Goal: Obtain resource: Obtain resource

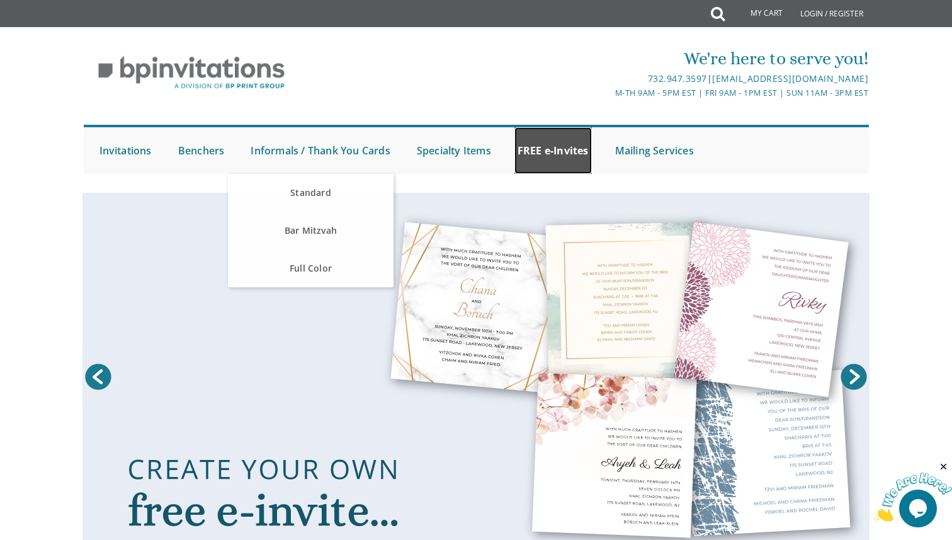
click at [558, 150] on link "FREE e-Invites" at bounding box center [553, 150] width 77 height 47
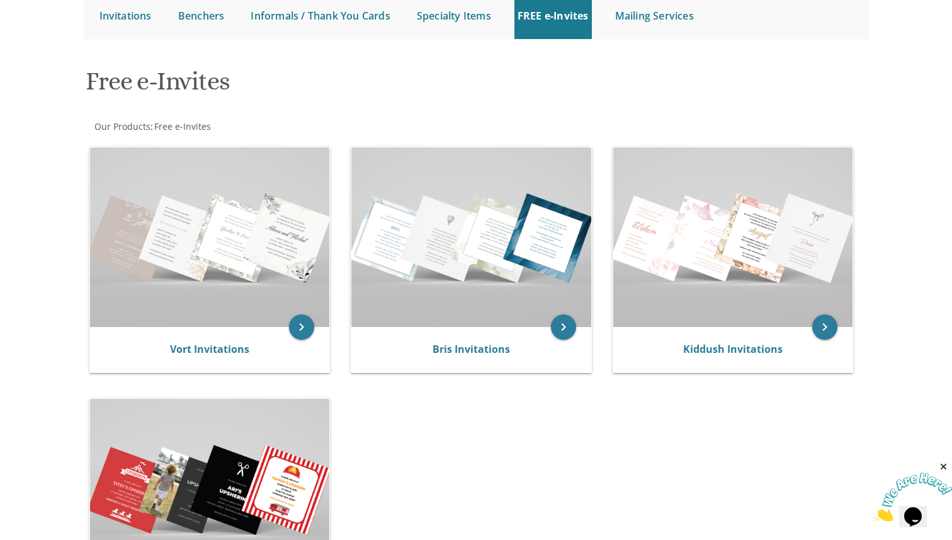
scroll to position [139, 0]
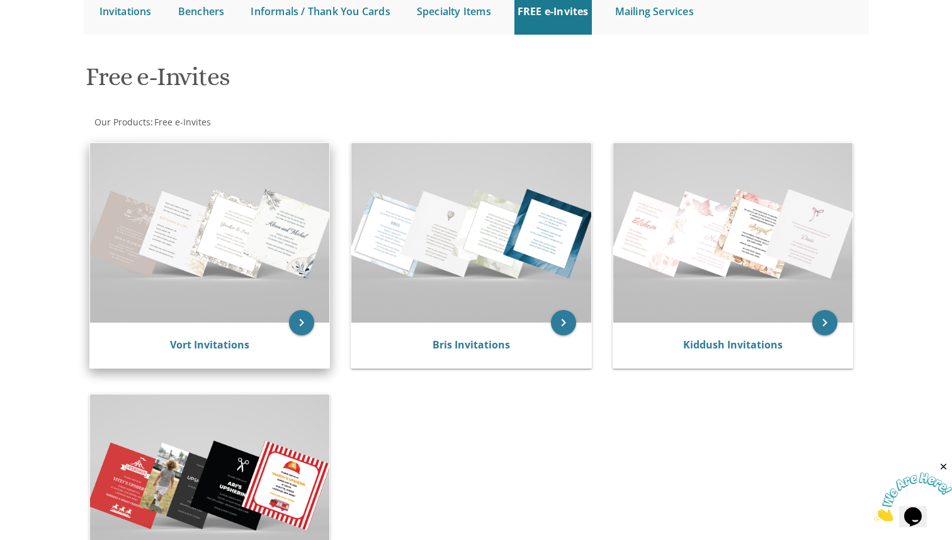
click at [246, 293] on img at bounding box center [210, 233] width 240 height 180
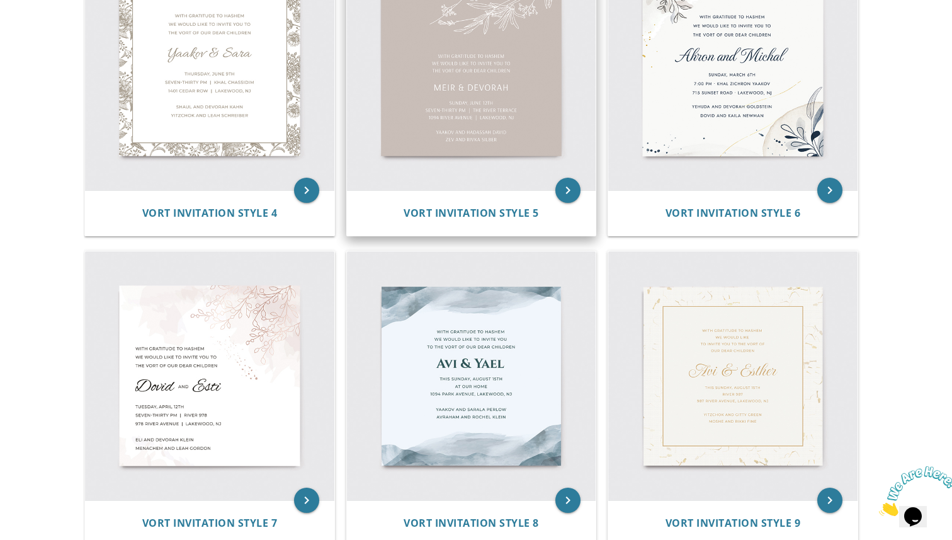
scroll to position [702, 0]
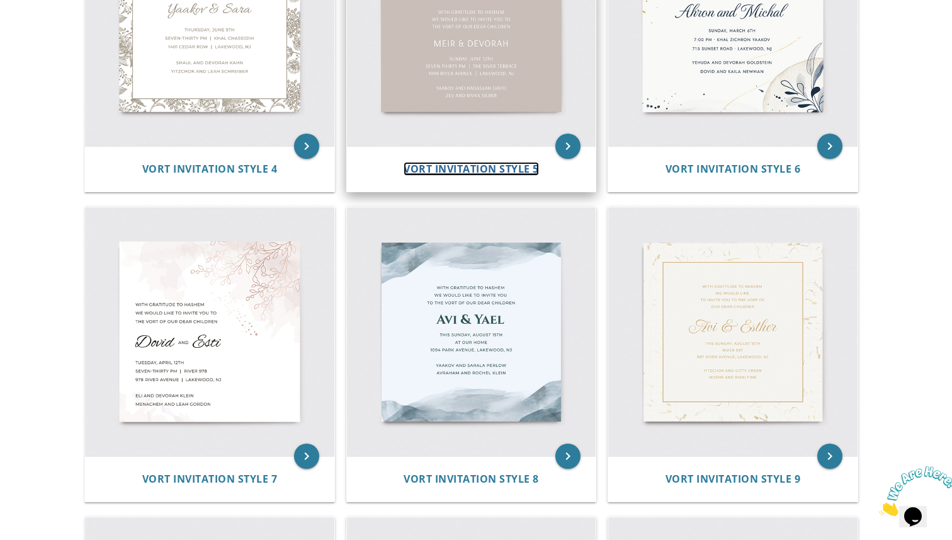
click at [505, 162] on span "Vort Invitation Style 5" at bounding box center [471, 169] width 135 height 14
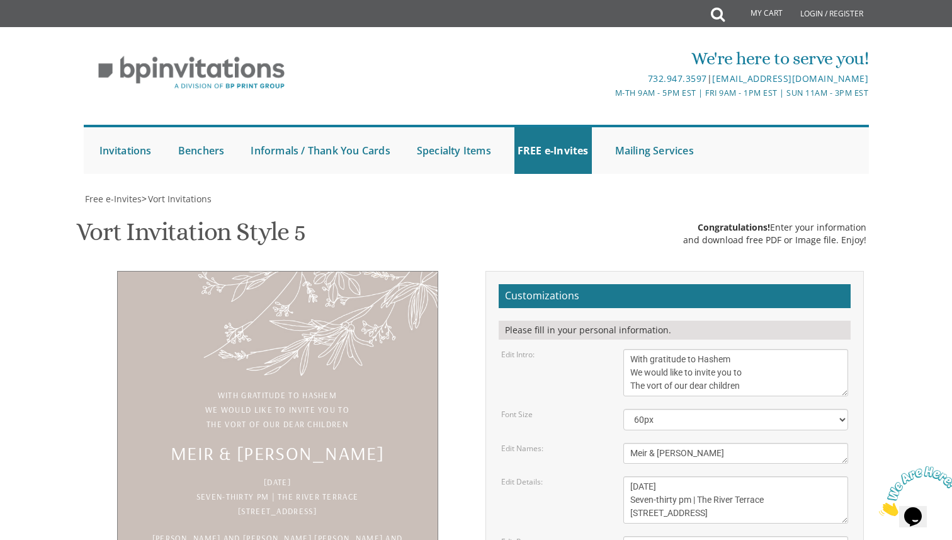
click at [700, 374] on textarea "With gratitude to Hashem We would like to invite you to The vort of our dear ch…" at bounding box center [737, 372] width 226 height 47
type textarea "Please join us in celebrating the sehva brachos of"
click at [674, 450] on textarea "Meir & [PERSON_NAME]" at bounding box center [737, 453] width 226 height 21
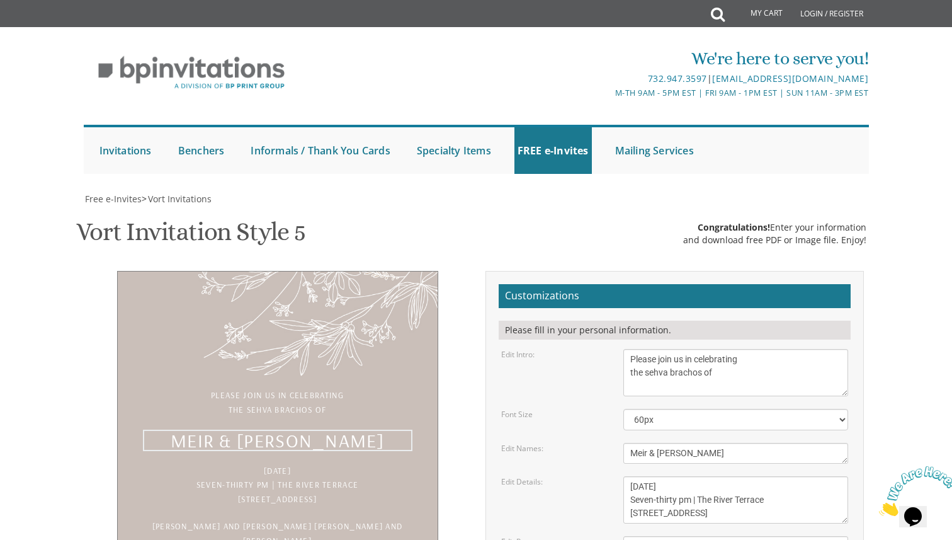
click at [674, 450] on textarea "Meir & [PERSON_NAME]" at bounding box center [737, 453] width 226 height 21
type textarea "Nissi & Chaya Rella"
click at [679, 476] on textarea "[DATE] Seven-thirty pm | The River Terrace [STREET_ADDRESS]" at bounding box center [737, 499] width 226 height 47
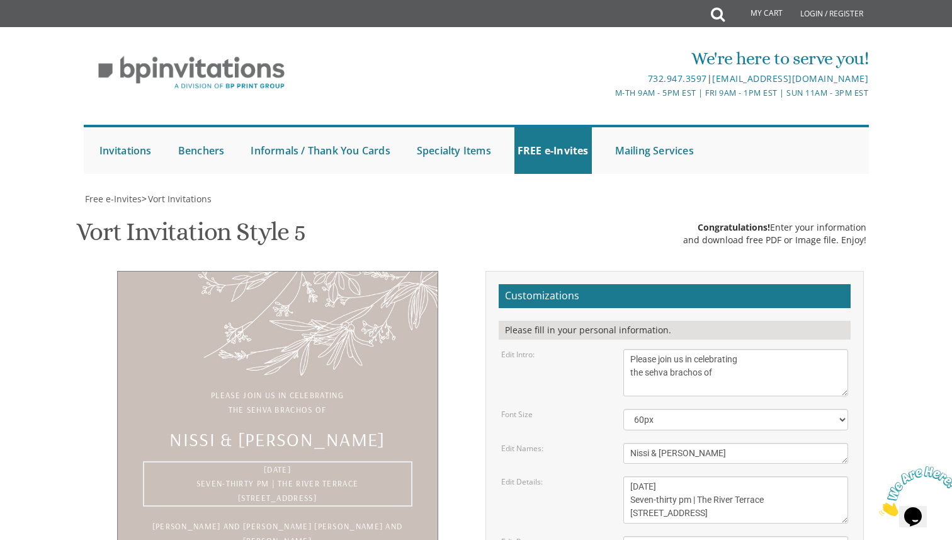
click at [679, 476] on textarea "[DATE] Seven-thirty pm | The River Terrace [STREET_ADDRESS]" at bounding box center [737, 499] width 226 height 47
click at [646, 476] on textarea "[DATE] Seven-thirty pm | The River Terrace [STREET_ADDRESS]" at bounding box center [737, 499] width 226 height 47
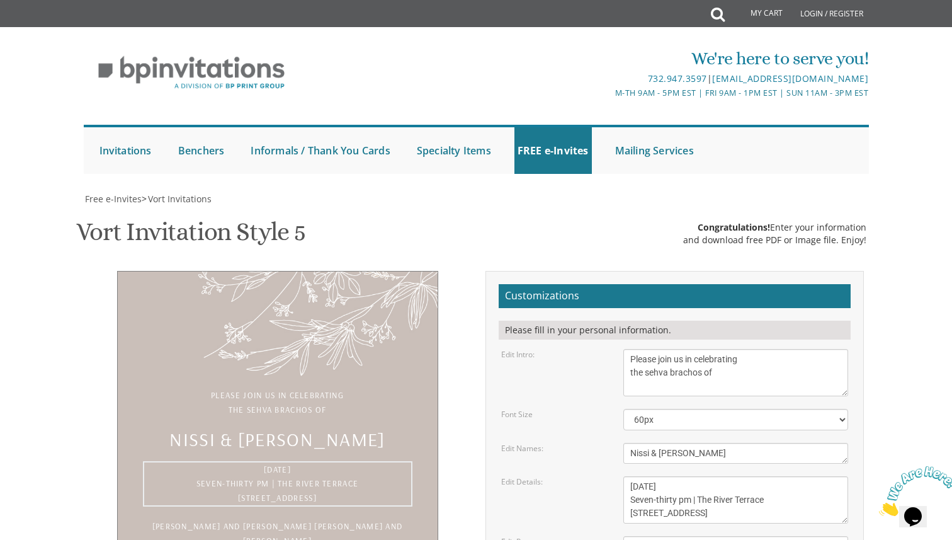
click at [646, 476] on textarea "[DATE] Seven-thirty pm | The River Terrace [STREET_ADDRESS]" at bounding box center [737, 499] width 226 height 47
click at [683, 476] on textarea "[DATE] Seven-thirty pm | The River Terrace [STREET_ADDRESS]" at bounding box center [737, 499] width 226 height 47
click at [727, 476] on textarea "[DATE] Seven-thirty pm | The River Terrace [STREET_ADDRESS]" at bounding box center [737, 499] width 226 height 47
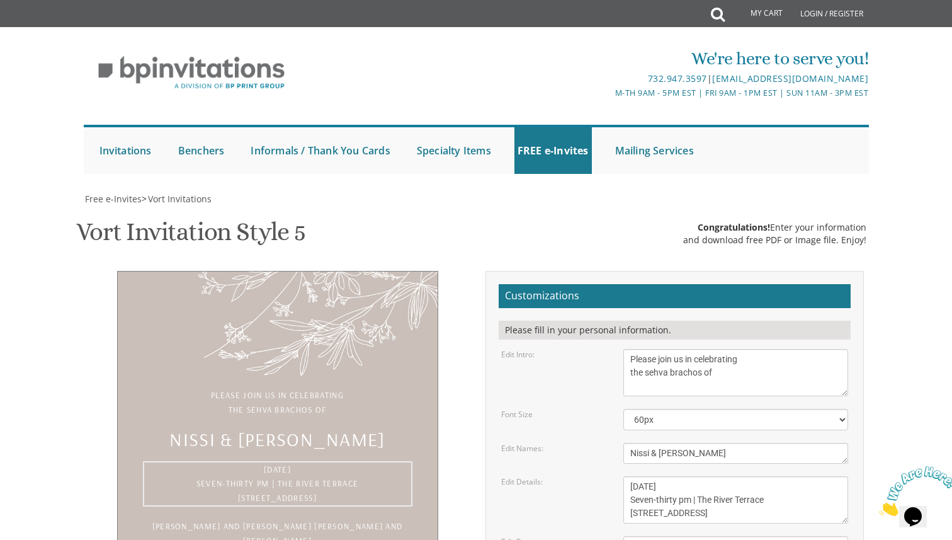
click at [724, 476] on textarea "[DATE] Seven-thirty pm | The River Terrace [STREET_ADDRESS]" at bounding box center [737, 499] width 226 height 47
click at [751, 476] on textarea "[DATE] Seven-thirty pm | The River Terrace [STREET_ADDRESS]" at bounding box center [737, 499] width 226 height 47
click at [642, 476] on textarea "[DATE] Seven-thirty pm | The River Terrace [STREET_ADDRESS]" at bounding box center [737, 499] width 226 height 47
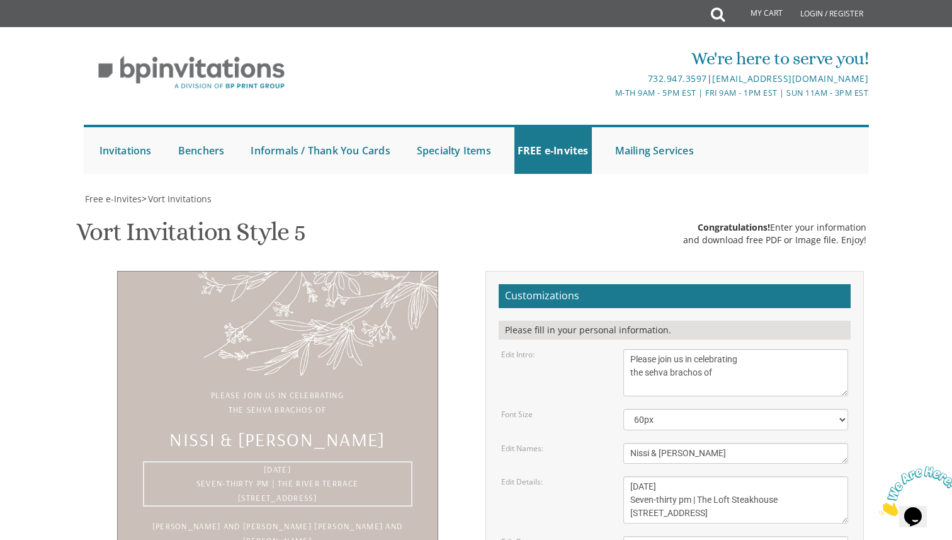
click at [642, 476] on textarea "[DATE] Seven-thirty pm | The River Terrace [STREET_ADDRESS]" at bounding box center [737, 499] width 226 height 47
click at [656, 476] on textarea "[DATE] Seven-thirty pm | The River Terrace [STREET_ADDRESS]" at bounding box center [737, 499] width 226 height 47
click at [698, 476] on textarea "[DATE] Seven-thirty pm | The River Terrace [STREET_ADDRESS]" at bounding box center [737, 499] width 226 height 47
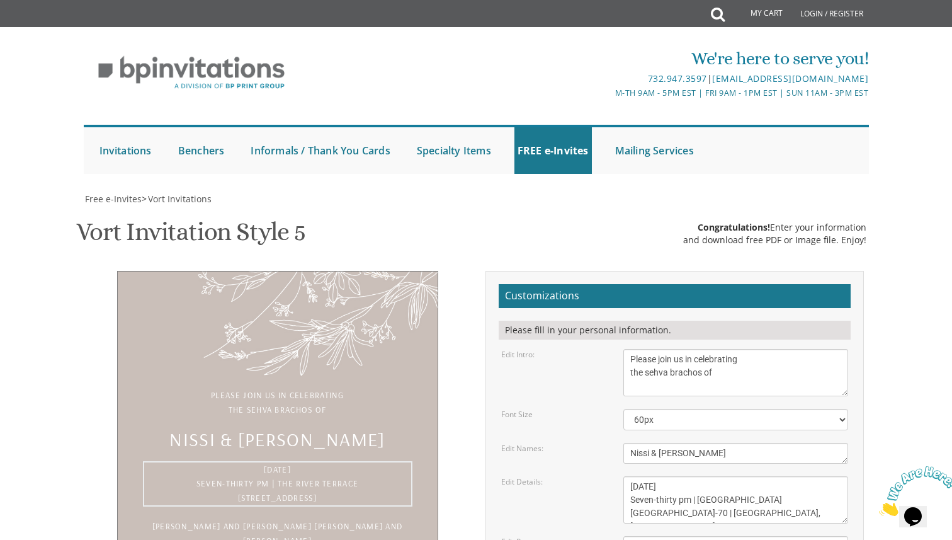
scroll to position [239, 0]
type textarea "Thursday, September 4 Seven-thirty pm | The Loft Steakhouse 1600 NJ-70 | Lakewo…"
drag, startPoint x: 731, startPoint y: 322, endPoint x: 640, endPoint y: 311, distance: 92.0
type textarea "Y"
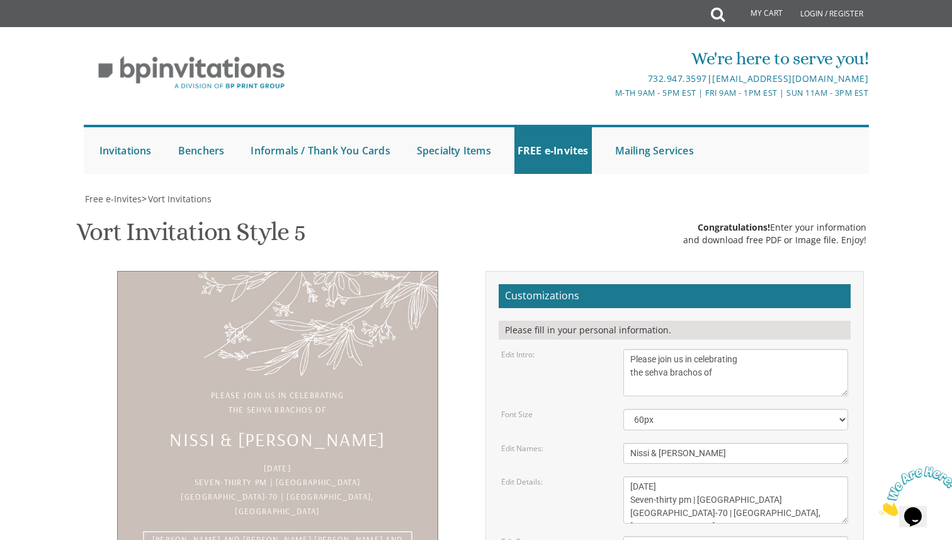
type textarea "S"
type textarea "Tzali Chopp Freddy Freidman Shmuel Baruch Tress Shaya Prager Yanky Tropper Ephr…"
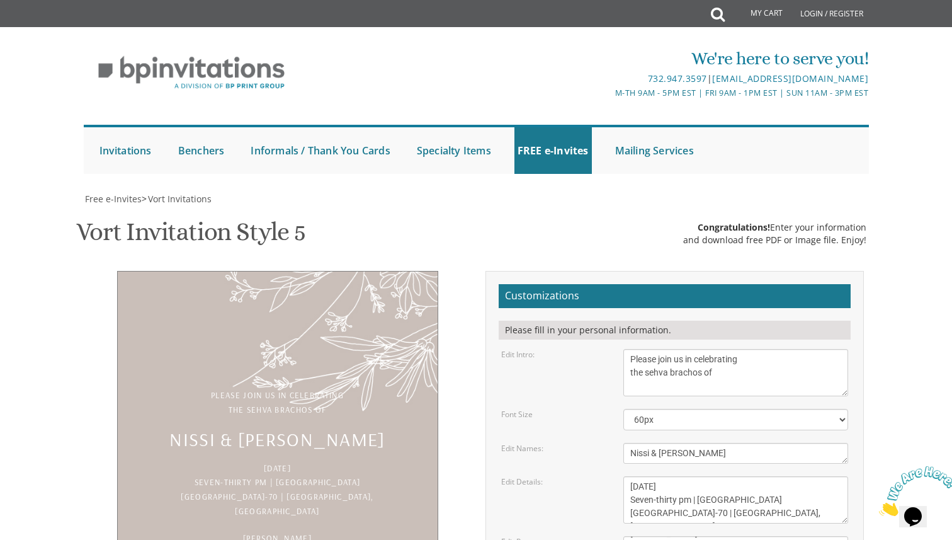
drag, startPoint x: 667, startPoint y: 278, endPoint x: 609, endPoint y: 234, distance: 72.8
click at [609, 284] on form "Customizations Please fill in your personal information. Edit Intro: With grati…" at bounding box center [675, 482] width 352 height 397
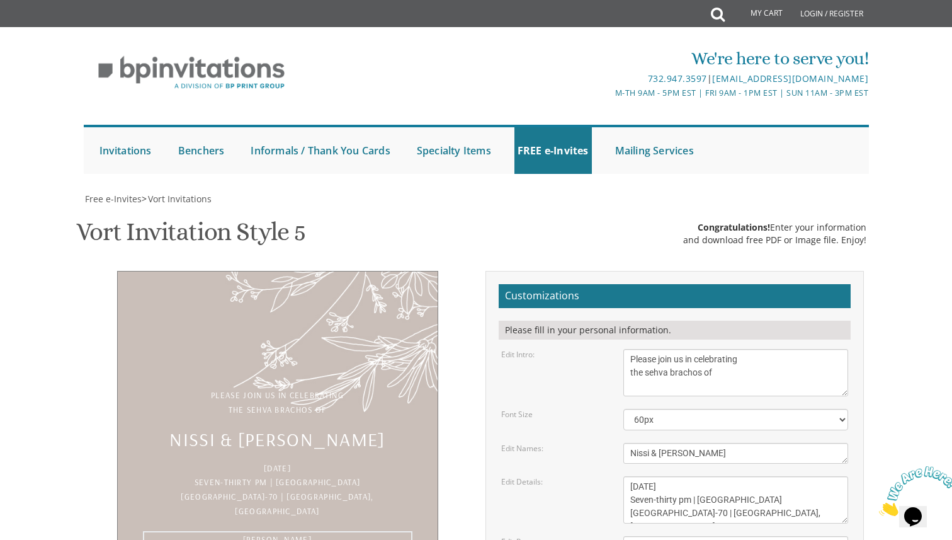
click at [486, 437] on div "Free e-Invites > Vort Invitations Vort Invitation Style 5 SKU: vort13 Congratul…" at bounding box center [477, 498] width 786 height 610
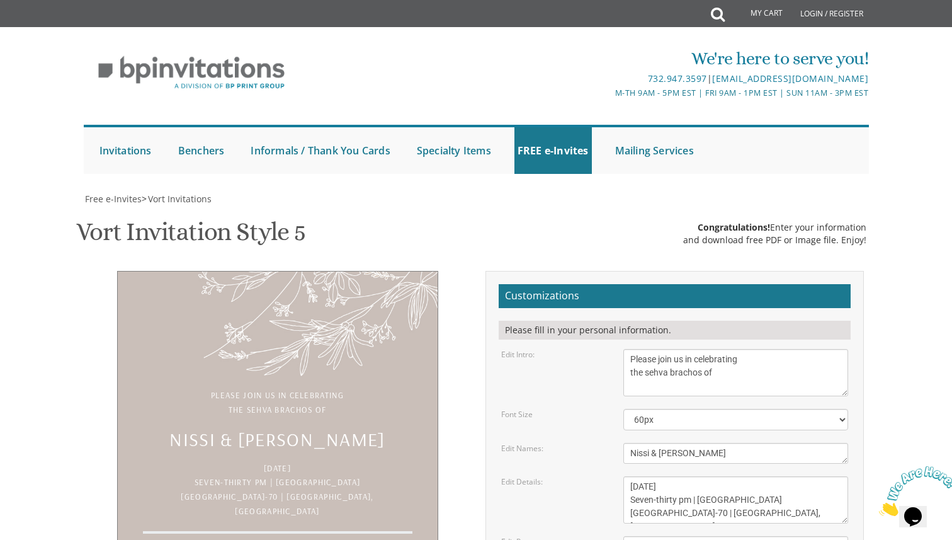
type textarea "\"
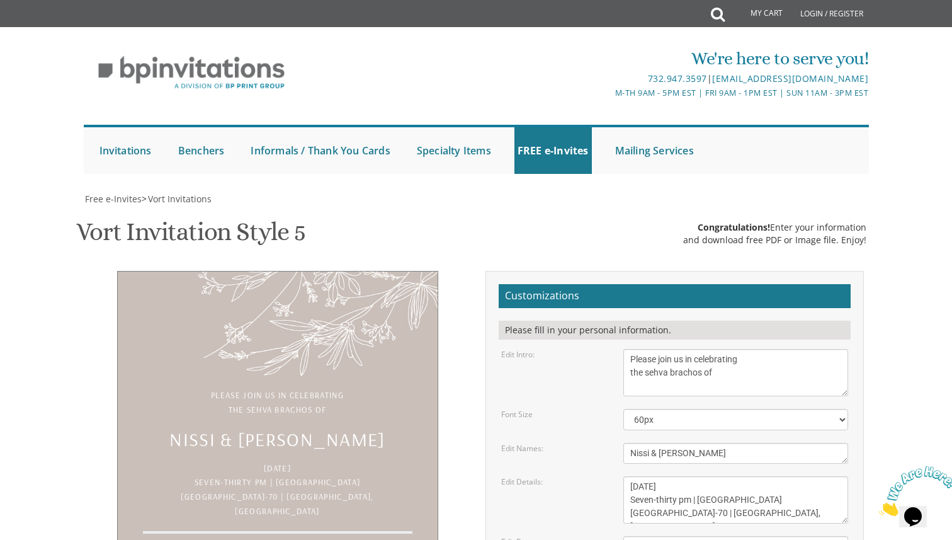
click at [352, 340] on div "Please join us in celebrating the sehva brachos of Nissi & Chaya Rella Thursday…" at bounding box center [476, 487] width 795 height 433
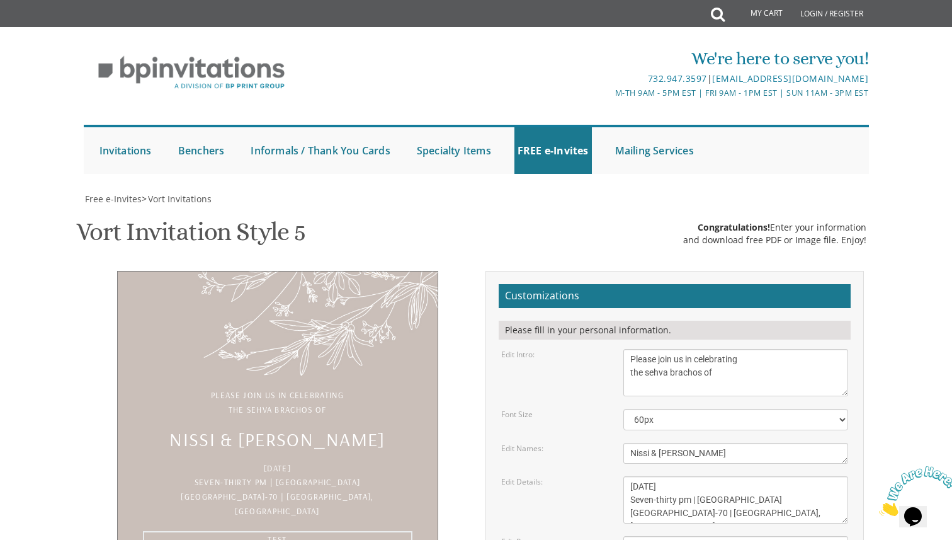
click at [439, 423] on div "Please join us in celebrating the sehva brachos of Nissi & Chaya Rella Thursday…" at bounding box center [476, 487] width 795 height 433
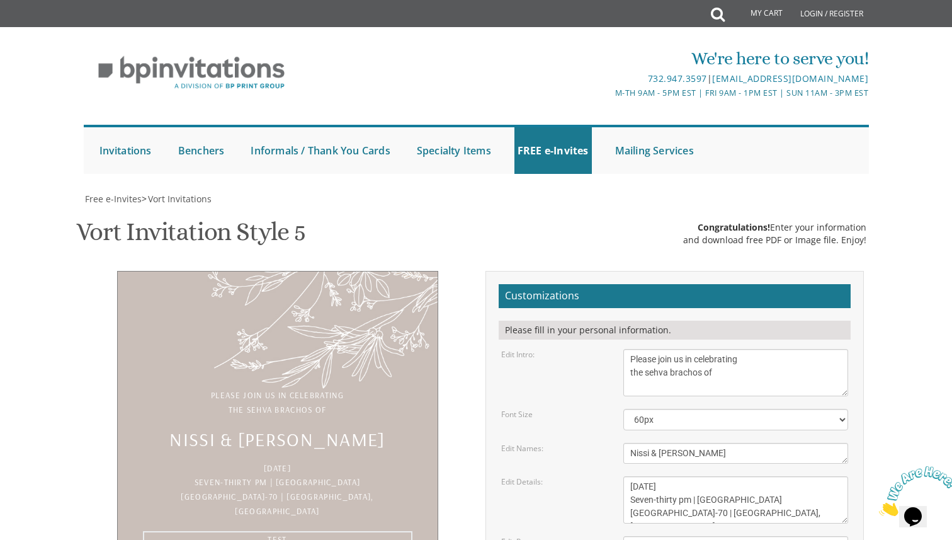
type textarea "t"
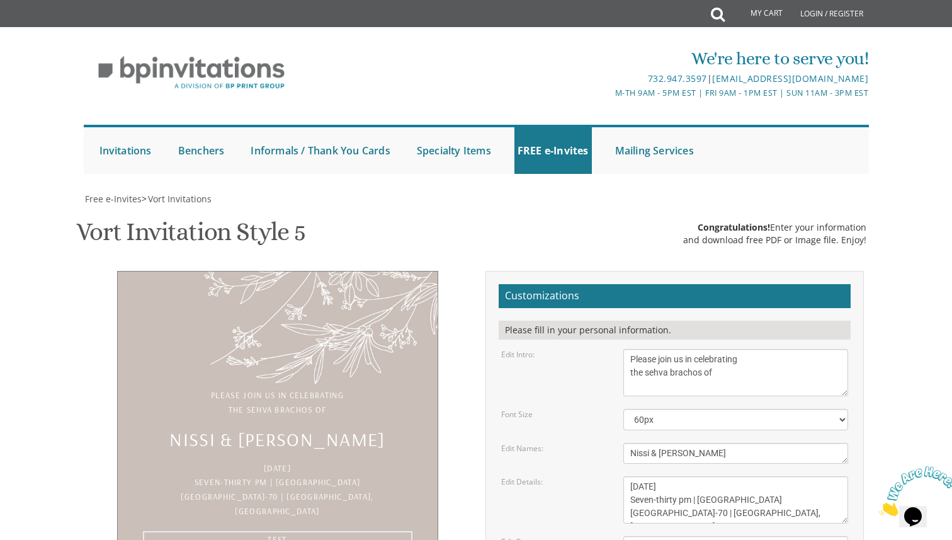
click at [391, 491] on div "Please join us in celebrating the sehva brachos of Nissi & Chaya Rella Thursday…" at bounding box center [476, 487] width 795 height 433
click at [358, 458] on div "Please join us in celebrating the sehva brachos of Nissi & Chaya Rella Thursday…" at bounding box center [476, 487] width 795 height 433
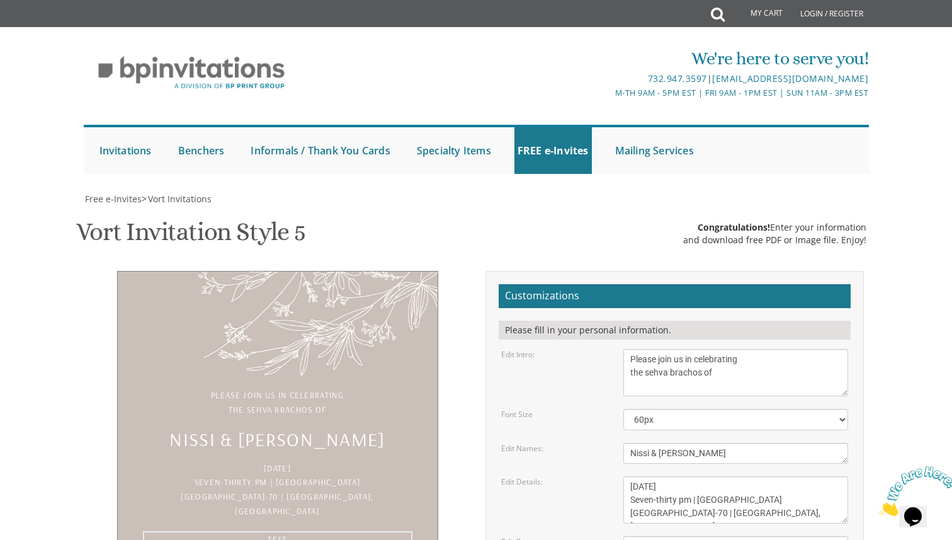
type textarea "Test"
click at [471, 413] on div "Please join us in celebrating the sehva brachos of Nissi & Chaya Rella Thursday…" at bounding box center [277, 437] width 397 height 333
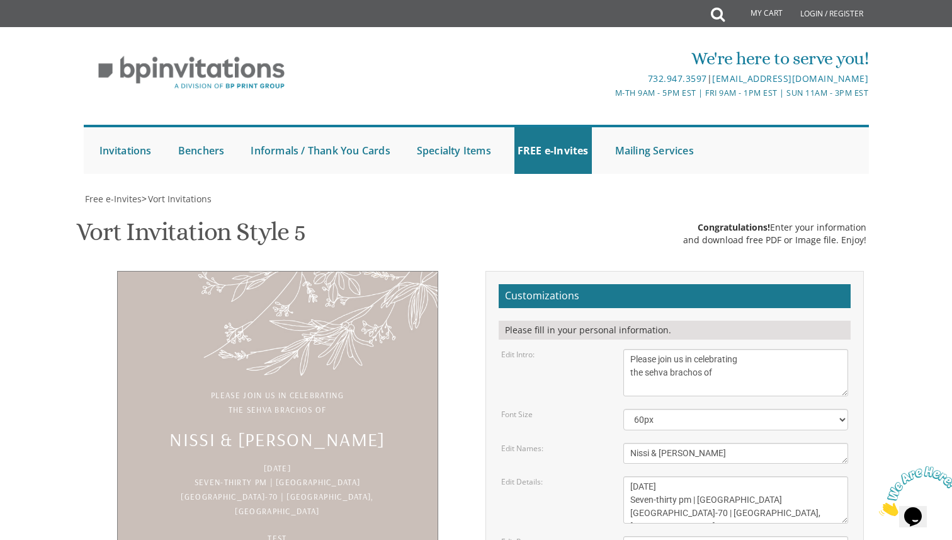
click at [689, 476] on textarea "[DATE] Seven-thirty pm | The River Terrace [STREET_ADDRESS]" at bounding box center [737, 499] width 226 height 47
type textarea "Thursday, September 4 1600 NJ-70 | Lakewood, NJ"
click at [674, 443] on textarea "Meir & [PERSON_NAME]" at bounding box center [737, 453] width 226 height 21
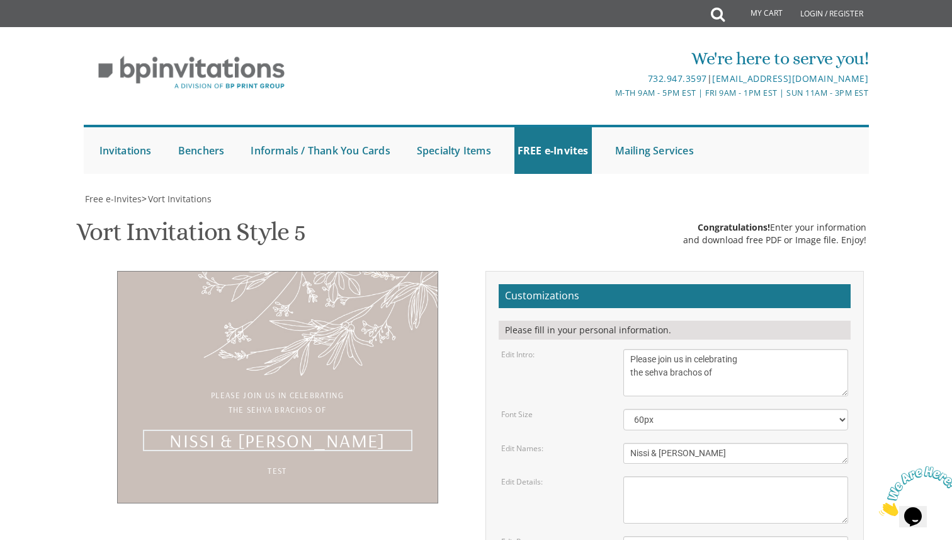
click at [674, 443] on textarea "Meir & [PERSON_NAME]" at bounding box center [737, 453] width 226 height 21
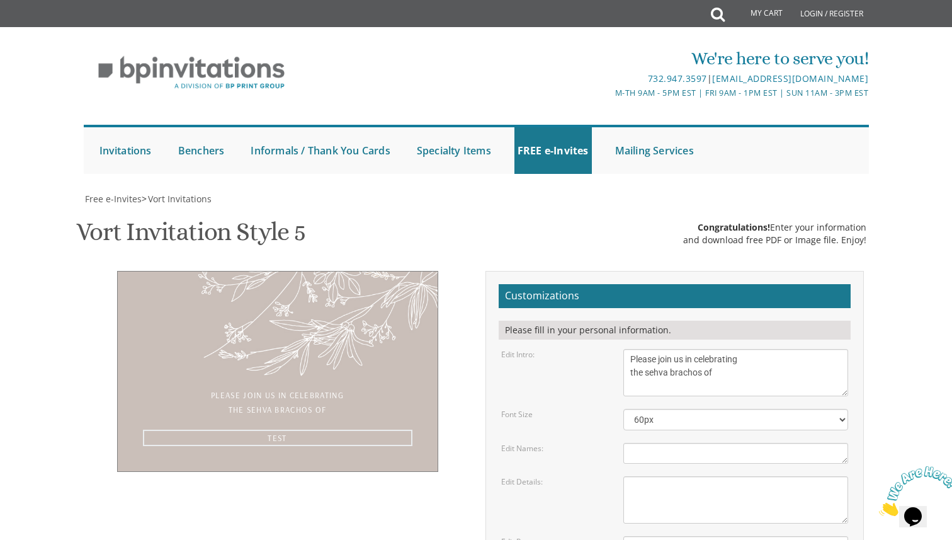
click at [646, 349] on textarea "With gratitude to Hashem We would like to invite you to The vort of our dear ch…" at bounding box center [737, 372] width 226 height 47
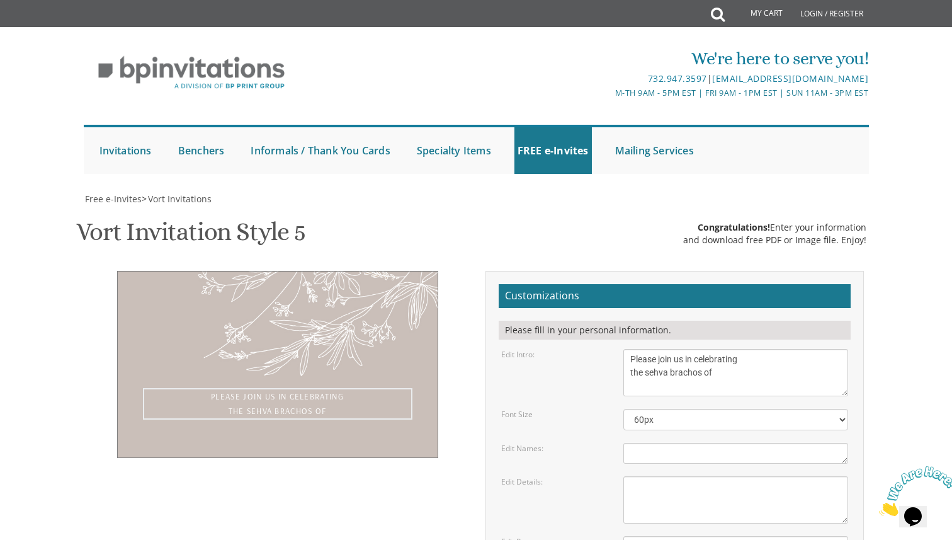
click at [646, 349] on textarea "With gratitude to Hashem We would like to invite you to The vort of our dear ch…" at bounding box center [737, 372] width 226 height 47
type textarea "Please join us in celebrating"
click at [644, 349] on textarea "With gratitude to Hashem We would like to invite you to The vort of our dear ch…" at bounding box center [737, 372] width 226 height 47
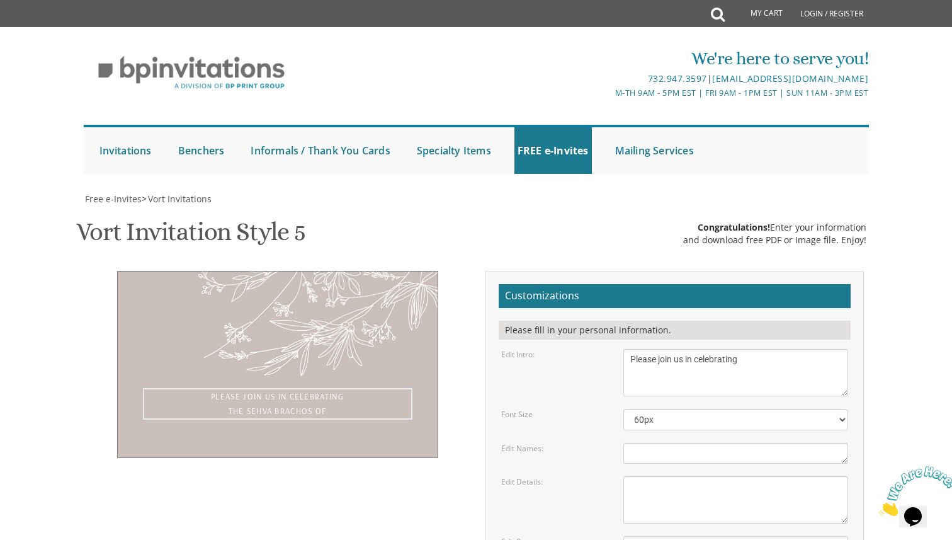
click at [644, 349] on textarea "With gratitude to Hashem We would like to invite you to The vort of our dear ch…" at bounding box center [737, 372] width 226 height 47
click at [479, 271] on div "Customizations Please fill in your personal information. Edit Intro: With grati…" at bounding box center [674, 487] width 397 height 433
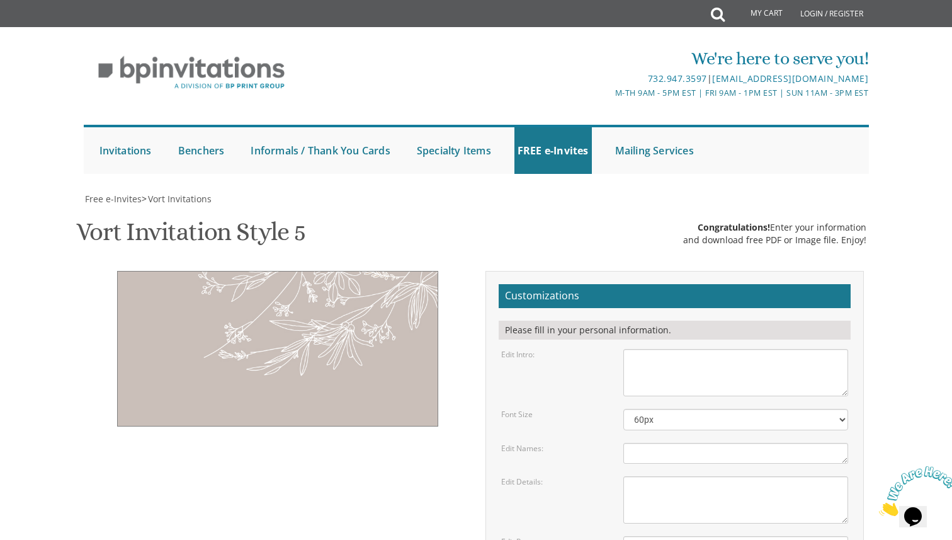
scroll to position [102, 0]
click at [726, 349] on textarea "With gratitude to Hashem We would like to invite you to The vort of our dear ch…" at bounding box center [737, 372] width 226 height 47
click at [442, 415] on div "Customizations Please fill in your personal information. Edit Intro: Font Size" at bounding box center [476, 487] width 795 height 433
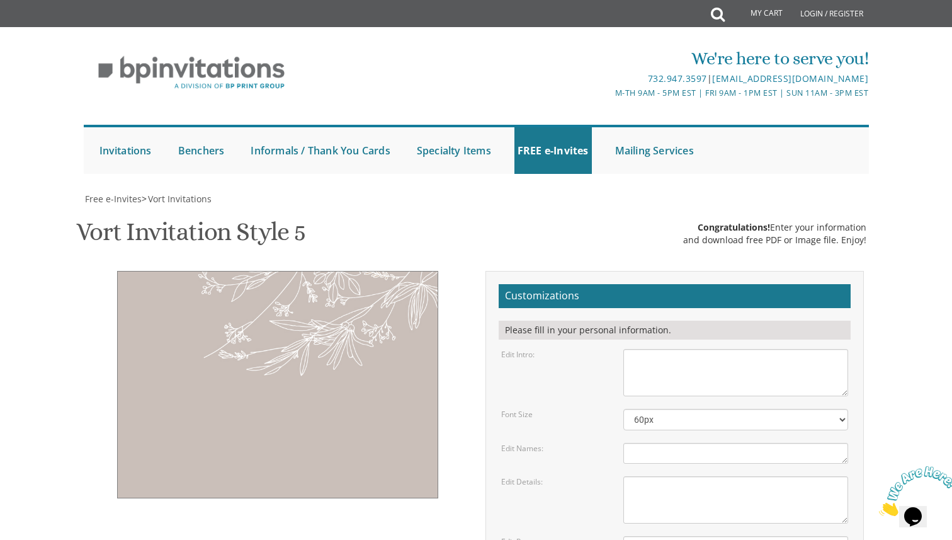
click at [693, 349] on textarea "With gratitude to Hashem We would like to invite you to The vort of our dear ch…" at bounding box center [737, 372] width 226 height 47
click at [382, 425] on div "Customizations Please fill in your personal information. Edit Intro: 40px" at bounding box center [476, 487] width 795 height 433
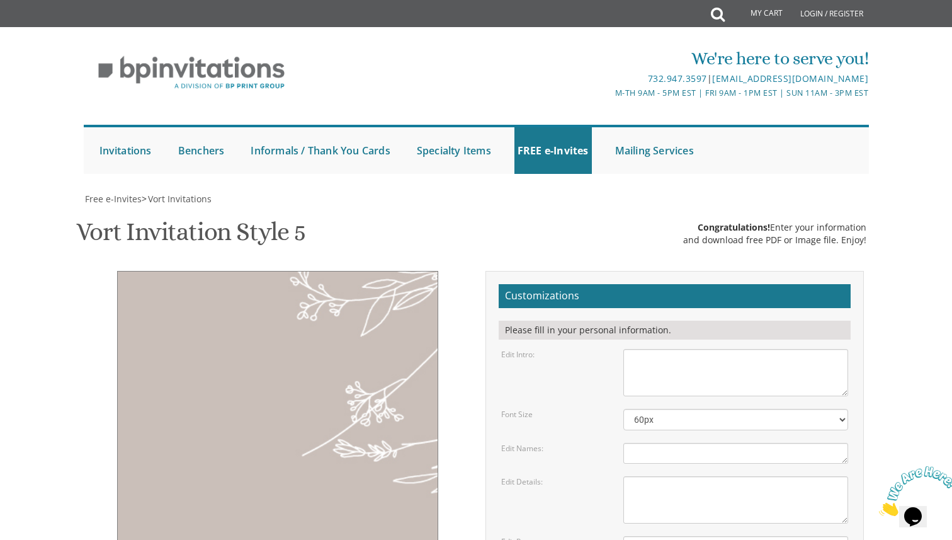
scroll to position [207, 0]
click at [689, 349] on textarea "With gratitude to Hashem We would like to invite you to The vort of our dear ch…" at bounding box center [737, 372] width 226 height 47
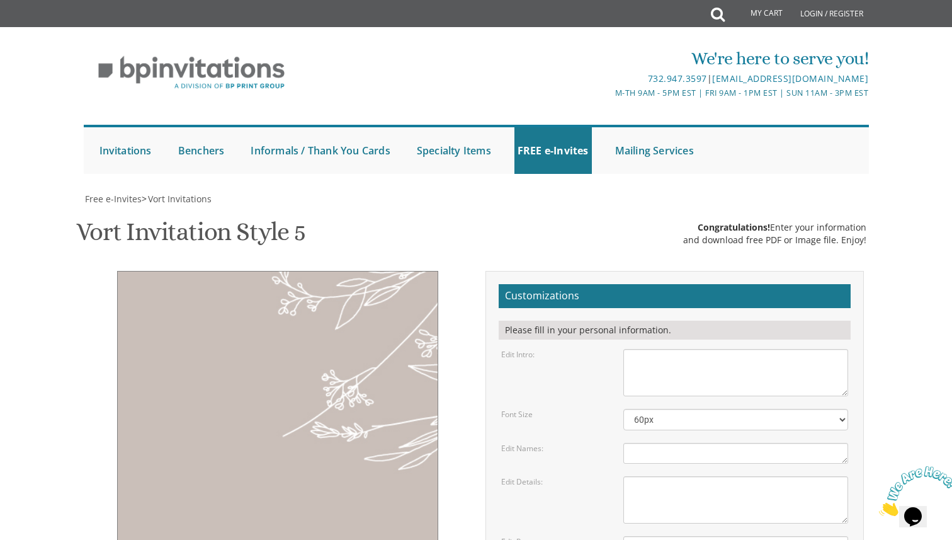
click at [645, 349] on textarea "With gratitude to Hashem We would like to invite you to The vort of our dear ch…" at bounding box center [737, 372] width 226 height 47
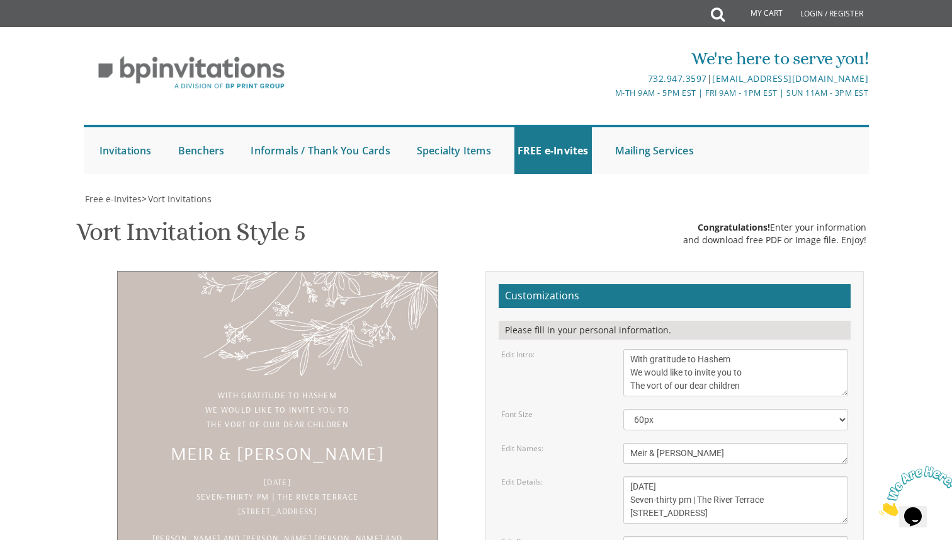
click at [631, 349] on textarea "With gratitude to Hashem We would like to invite you to The vort of our dear ch…" at bounding box center [737, 372] width 226 height 47
click at [406, 380] on div "With gratitude to Hashem We would like to invite you to The vort of our dear ch…" at bounding box center [277, 437] width 397 height 333
